Goal: Task Accomplishment & Management: Use online tool/utility

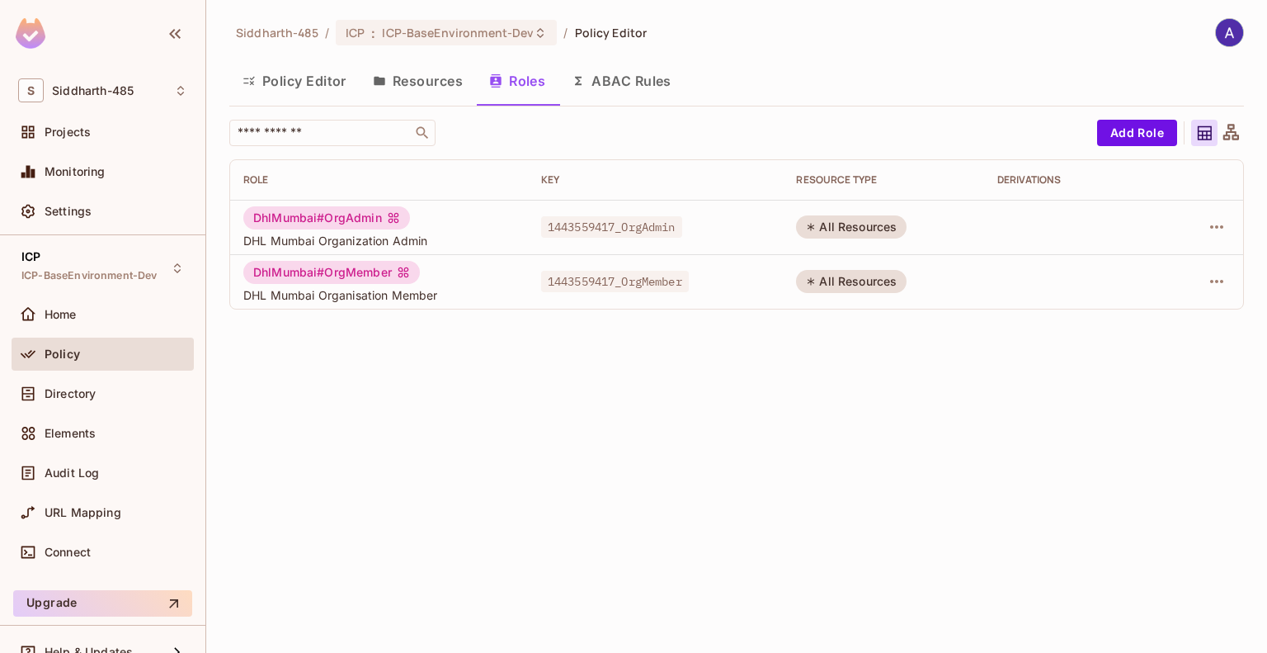
click at [63, 353] on span "Policy" at bounding box center [62, 353] width 35 height 13
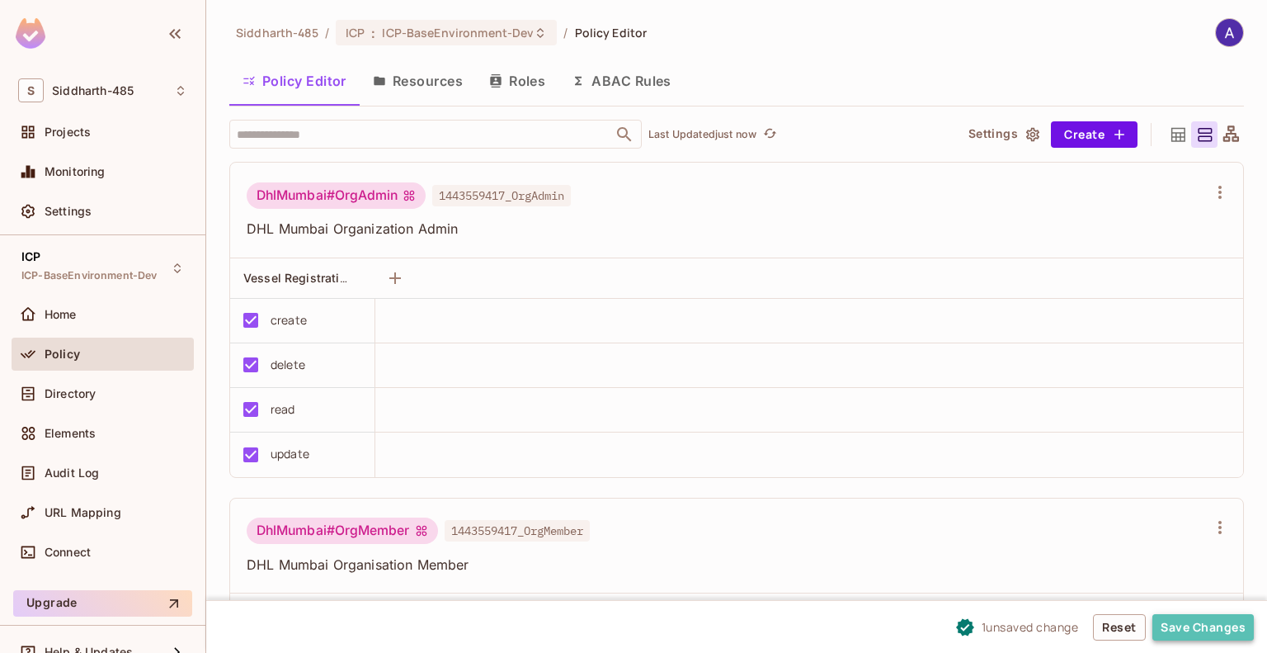
click at [1187, 626] on button "Save Changes" at bounding box center [1203, 627] width 101 height 26
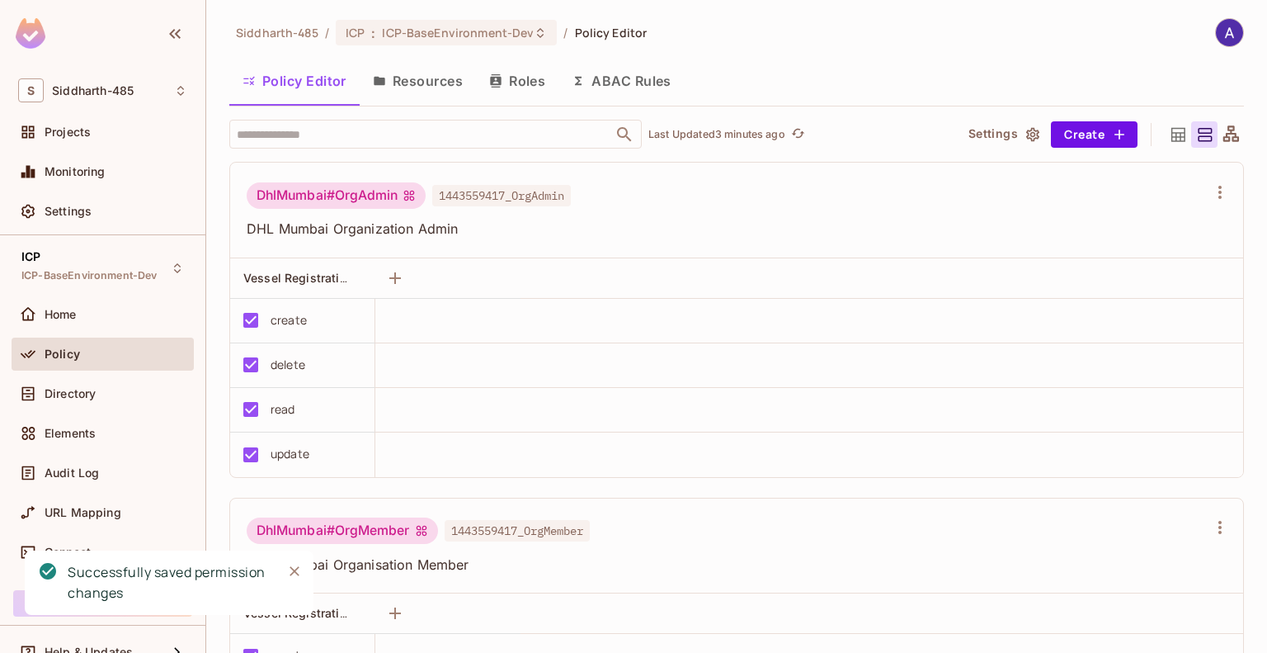
click at [521, 78] on button "Roles" at bounding box center [517, 80] width 83 height 41
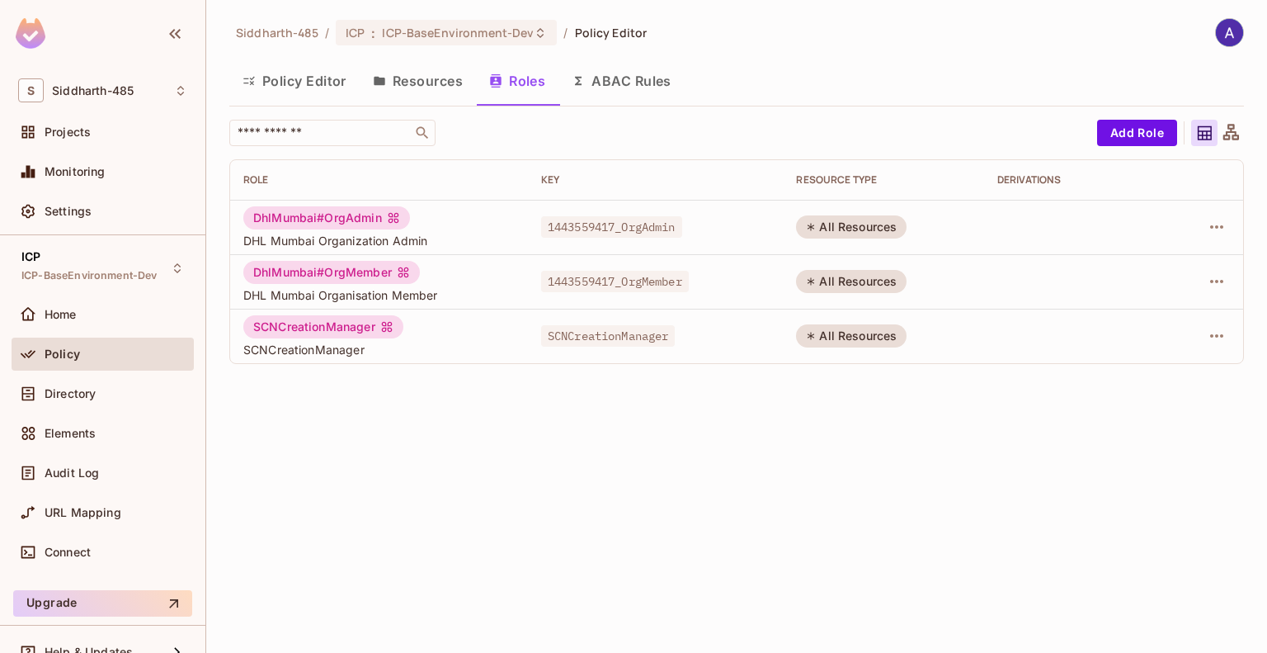
click at [292, 73] on button "Policy Editor" at bounding box center [294, 80] width 130 height 41
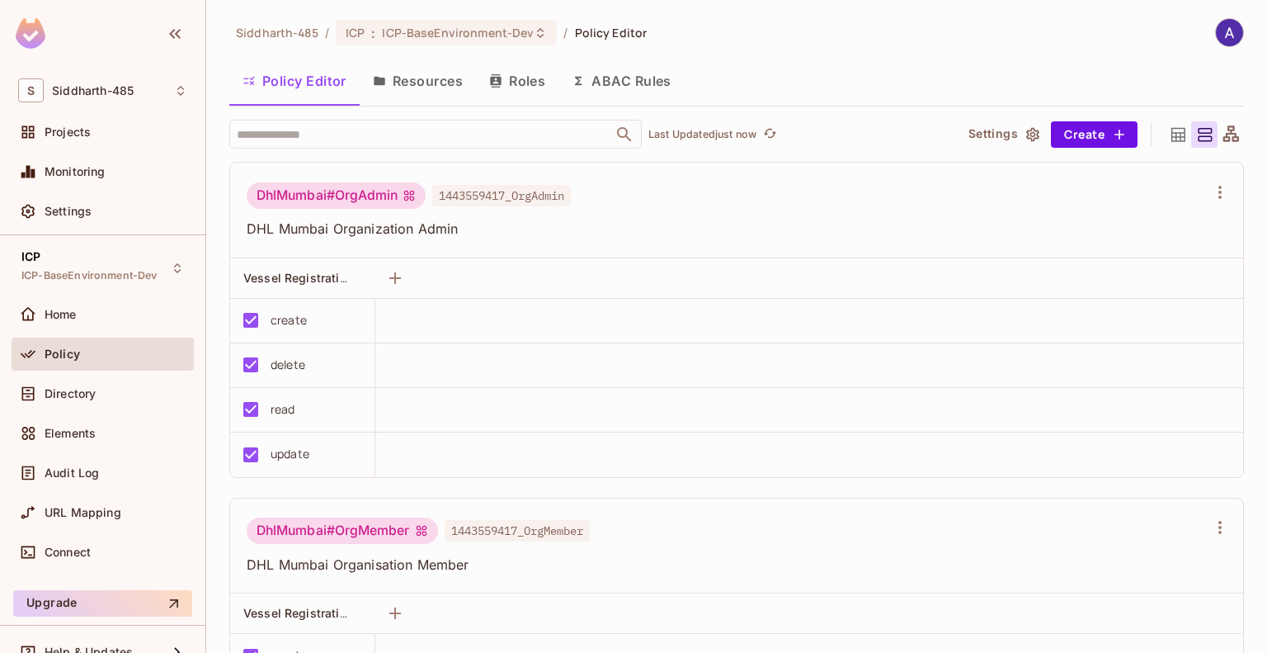
click at [1168, 129] on icon at bounding box center [1178, 135] width 21 height 21
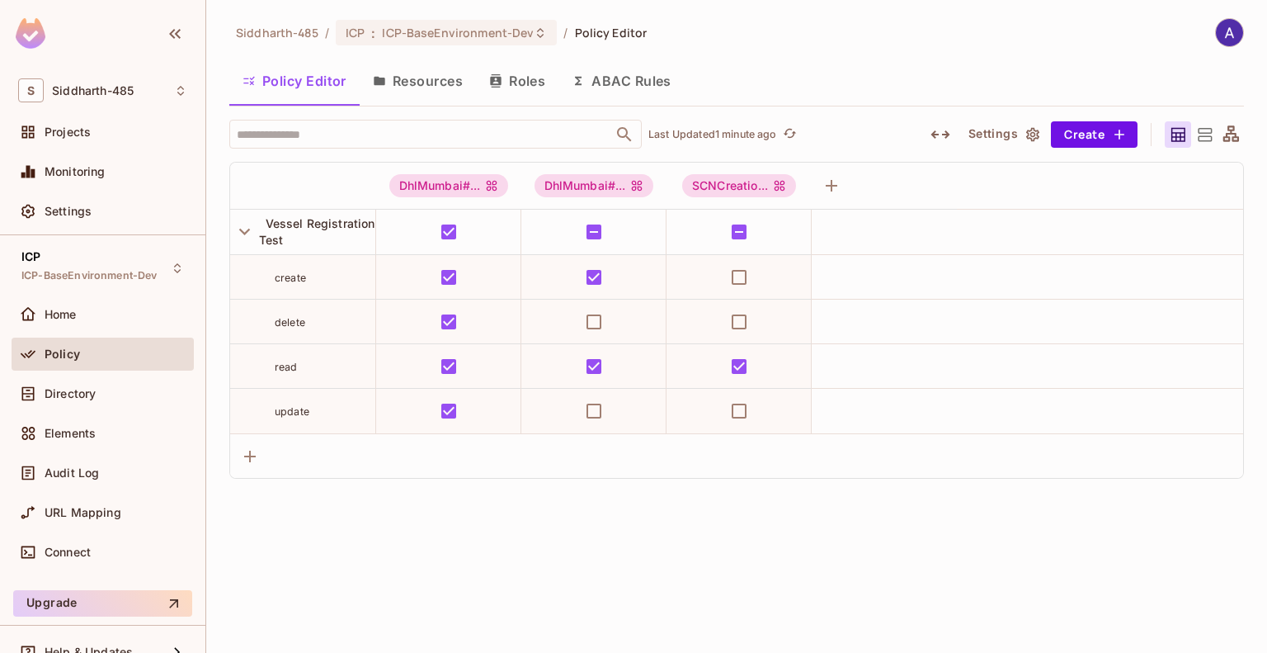
click at [429, 521] on div "Siddharth-485 / ICP : ICP-BaseEnvironment-Dev / Policy Editor Policy Editor Res…" at bounding box center [736, 326] width 1061 height 653
click at [751, 40] on div "Siddharth-485 / ICP : ICP-BaseEnvironment-Dev / Policy Editor" at bounding box center [736, 32] width 1015 height 29
